Goal: Book appointment/travel/reservation

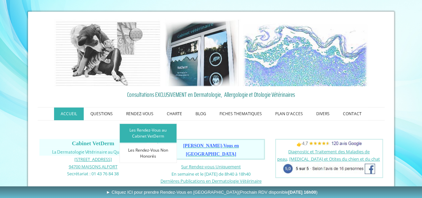
click at [161, 129] on link "Les Rendez-Vous au Cabinet VetDerm" at bounding box center [148, 133] width 57 height 19
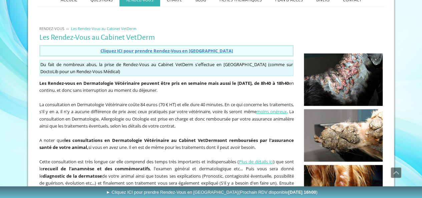
scroll to position [100, 0]
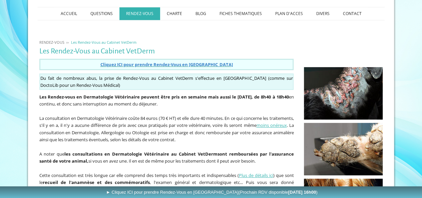
click at [157, 61] on span "Cliquez ICI pour prendre Rendez-Vous en [GEOGRAPHIC_DATA]" at bounding box center [166, 64] width 133 height 6
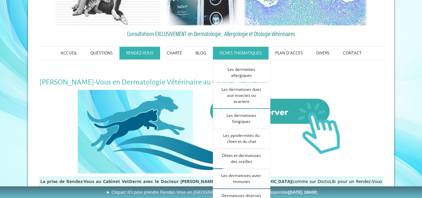
scroll to position [134, 0]
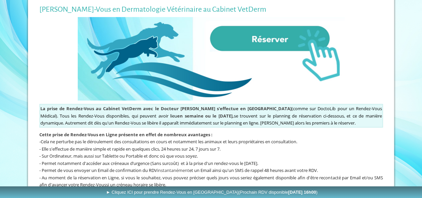
click at [268, 37] on img at bounding box center [211, 58] width 267 height 83
